Goal: Transaction & Acquisition: Download file/media

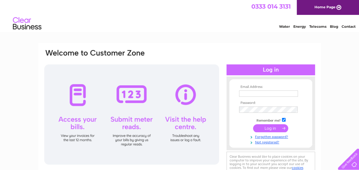
type input "cumbernauldbc@yahoo.co.uk"
click at [265, 128] on input "submit" at bounding box center [270, 128] width 35 height 8
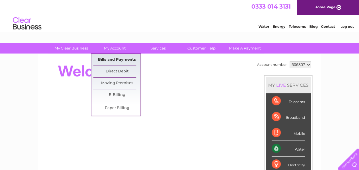
click at [111, 58] on link "Bills and Payments" at bounding box center [117, 59] width 47 height 11
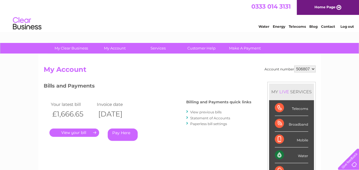
click at [77, 133] on link "." at bounding box center [74, 132] width 50 height 8
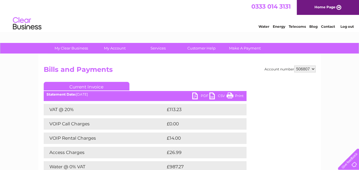
click at [194, 95] on link "PDF" at bounding box center [200, 96] width 17 height 8
